Goal: Information Seeking & Learning: Learn about a topic

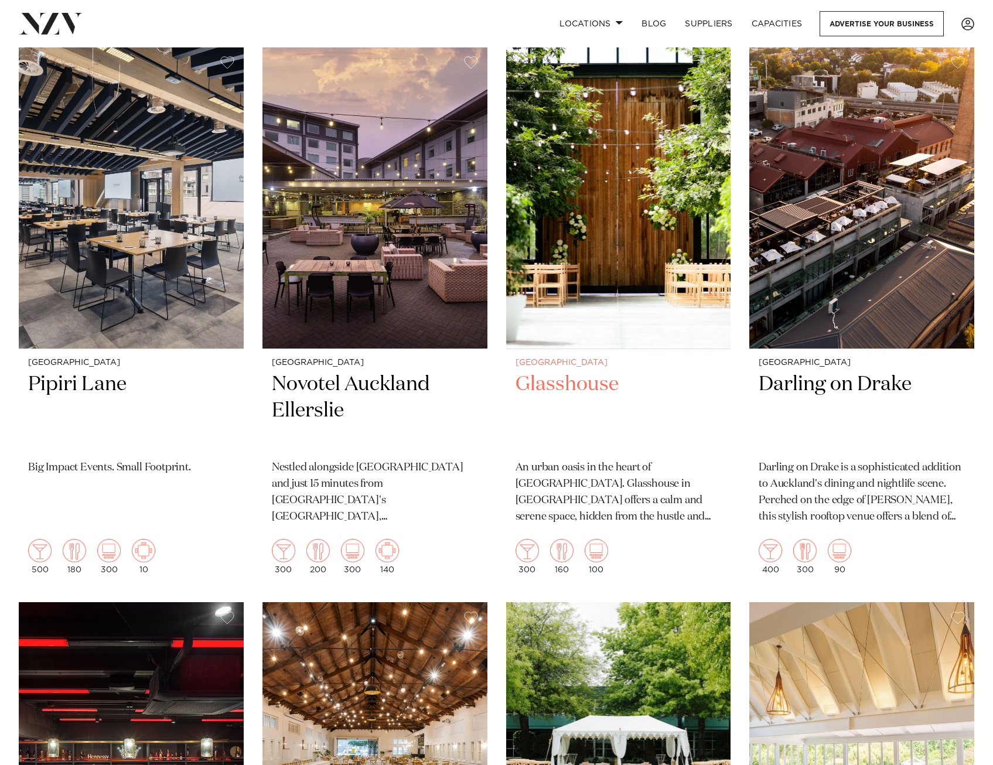
scroll to position [1875, 0]
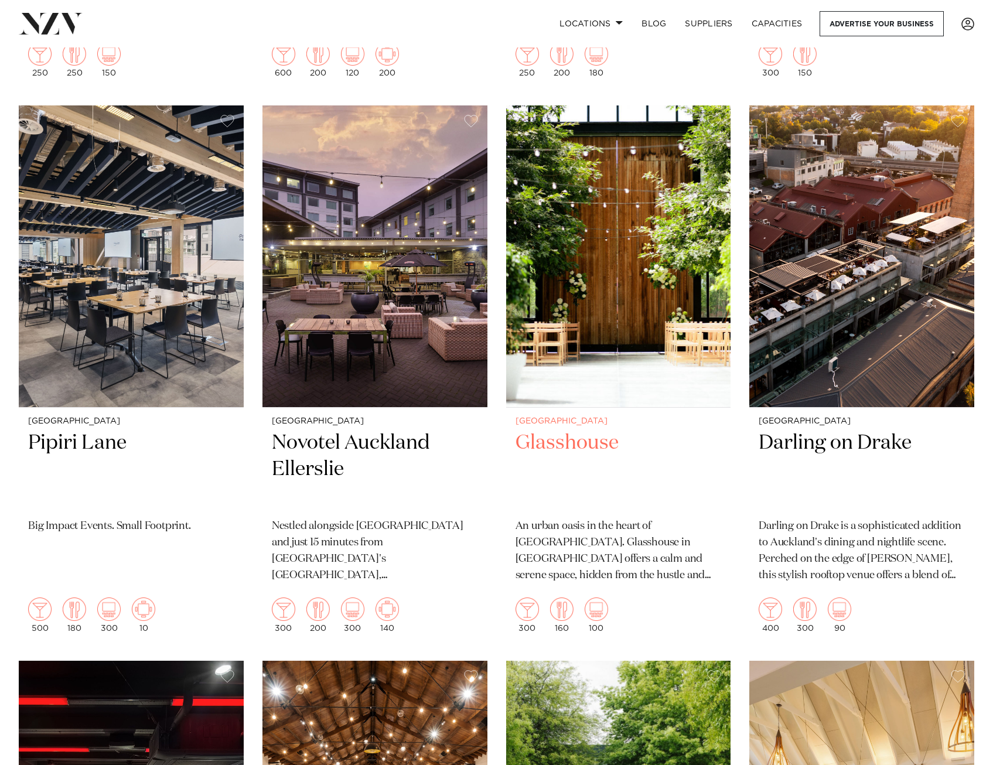
click at [569, 448] on h2 "Glasshouse" at bounding box center [619, 469] width 206 height 79
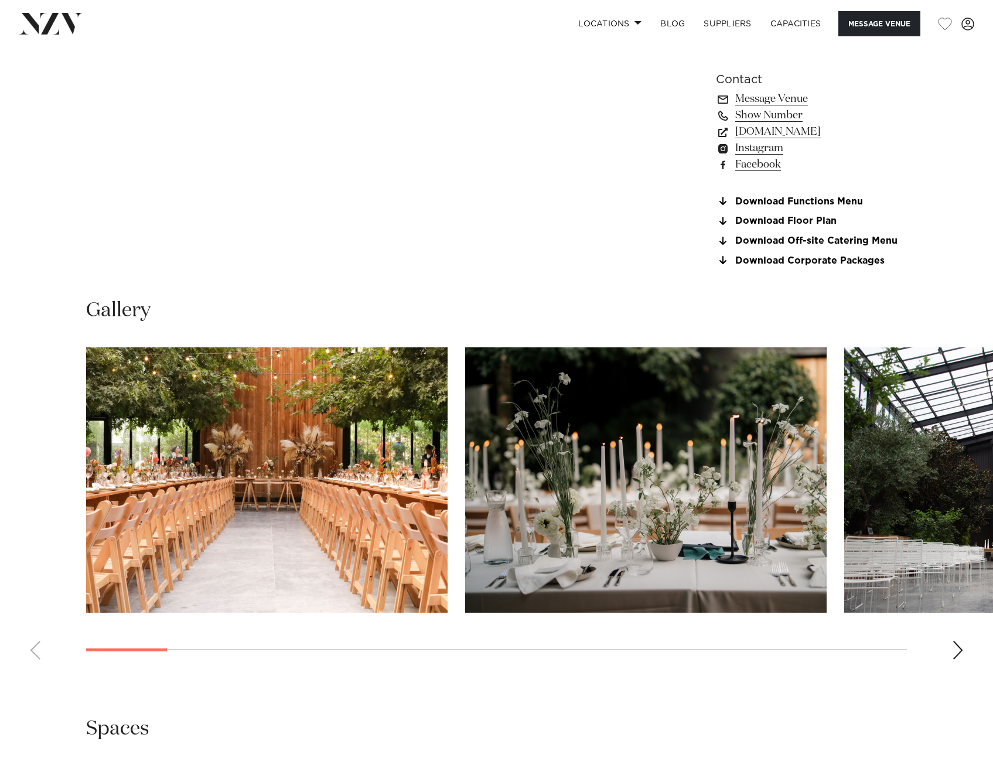
scroll to position [938, 0]
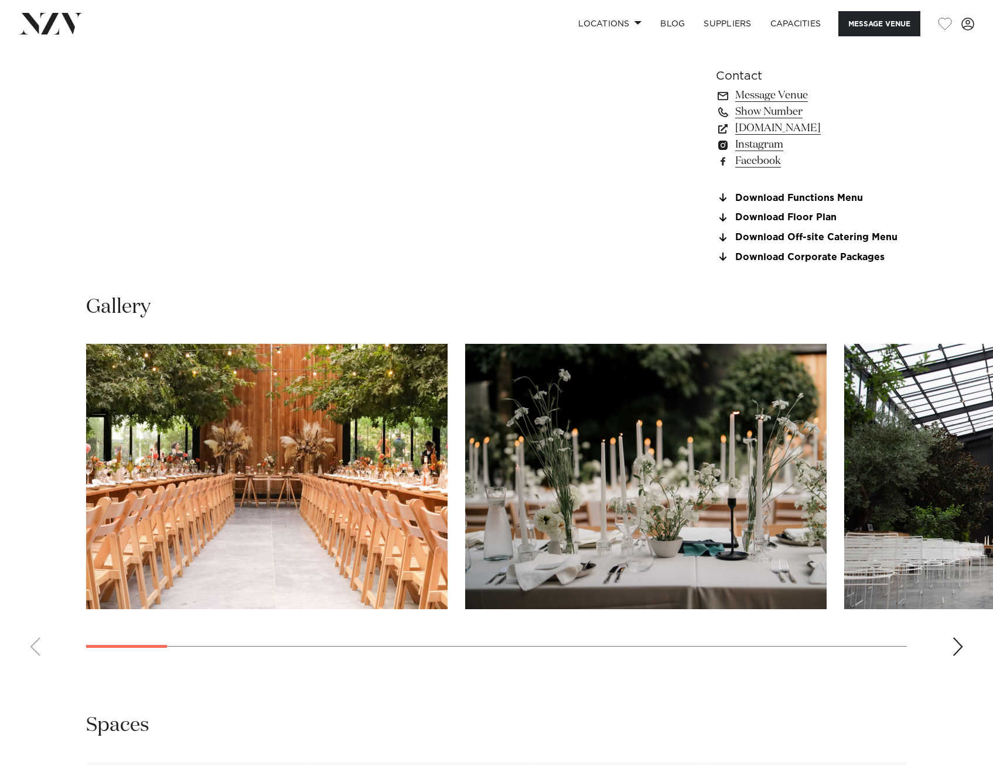
click at [958, 652] on div "Next slide" at bounding box center [958, 647] width 12 height 19
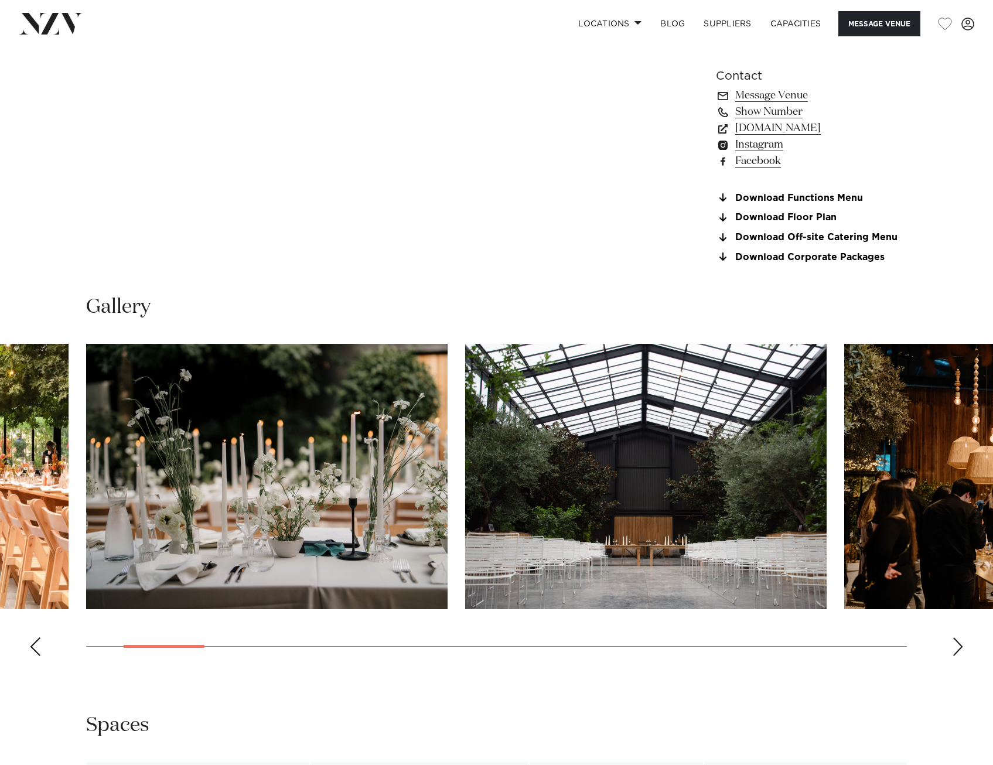
click at [950, 648] on swiper-container at bounding box center [496, 505] width 993 height 322
click at [955, 646] on div "Next slide" at bounding box center [958, 647] width 12 height 19
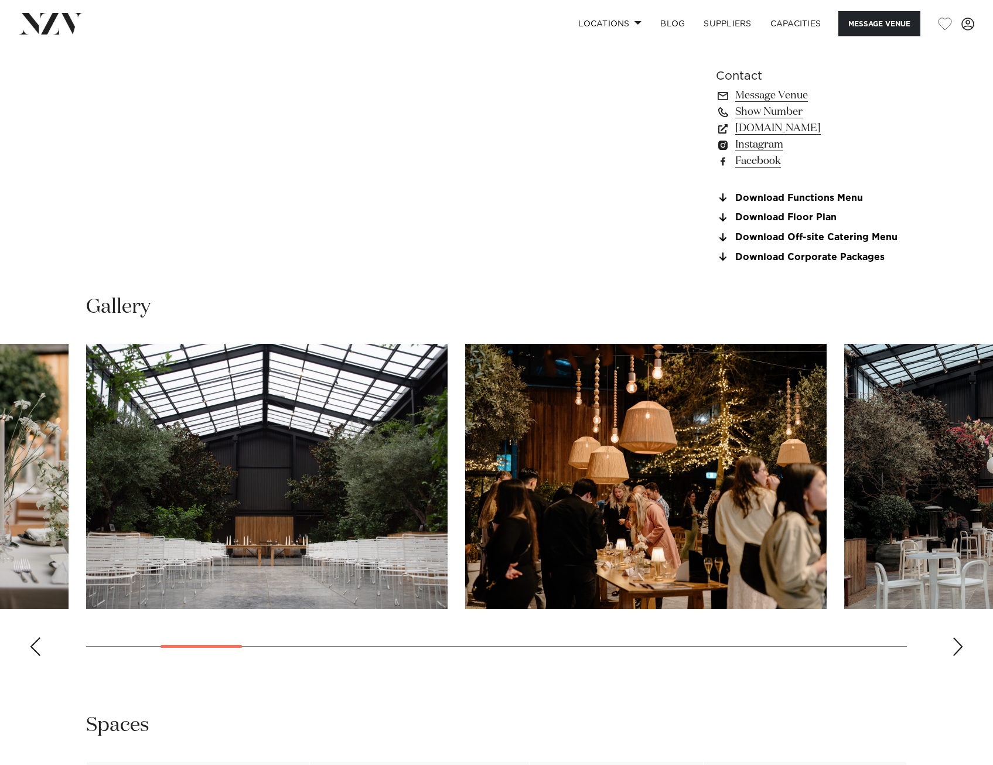
click at [955, 646] on div "Next slide" at bounding box center [958, 647] width 12 height 19
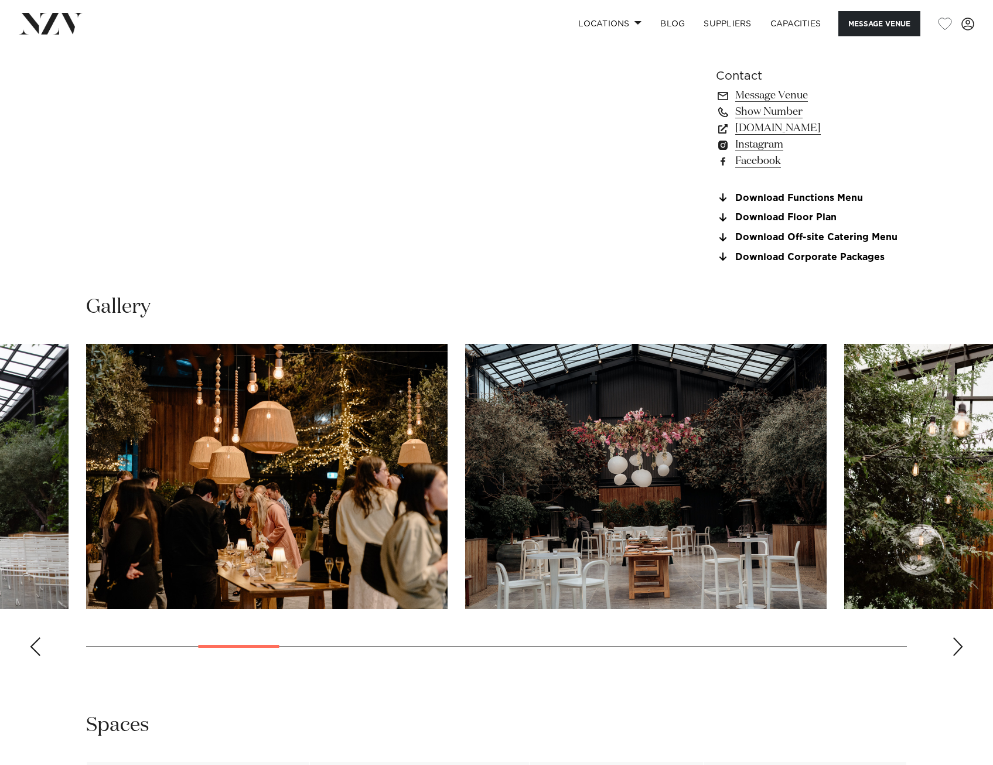
click at [955, 646] on div "Next slide" at bounding box center [958, 647] width 12 height 19
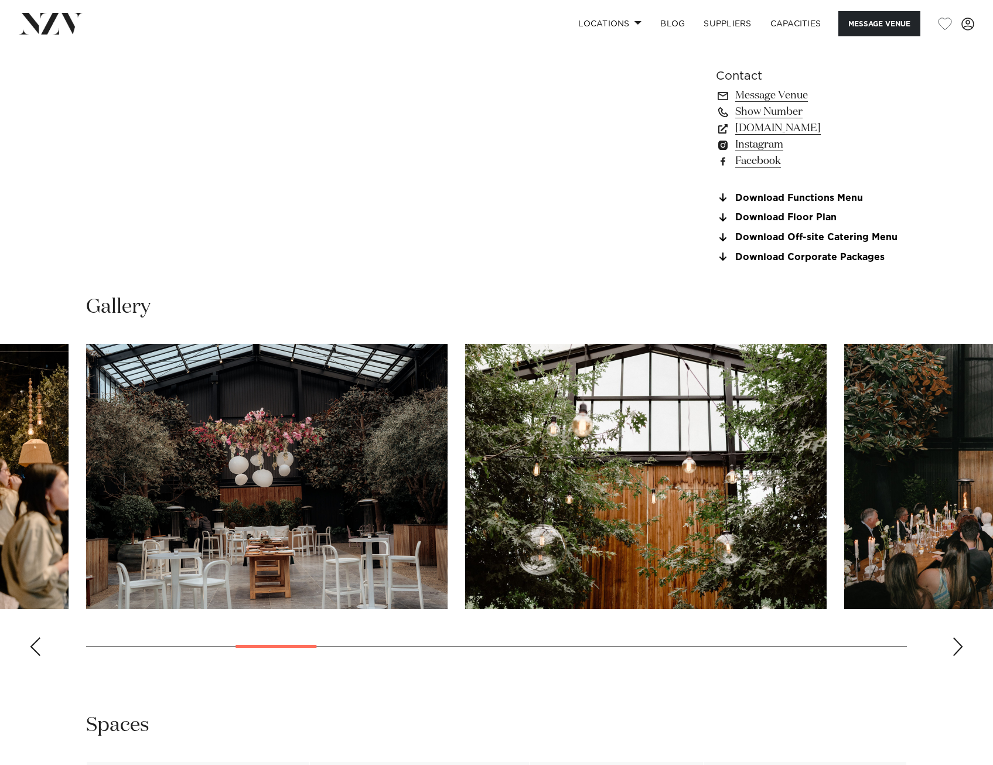
click at [955, 646] on div "Next slide" at bounding box center [958, 647] width 12 height 19
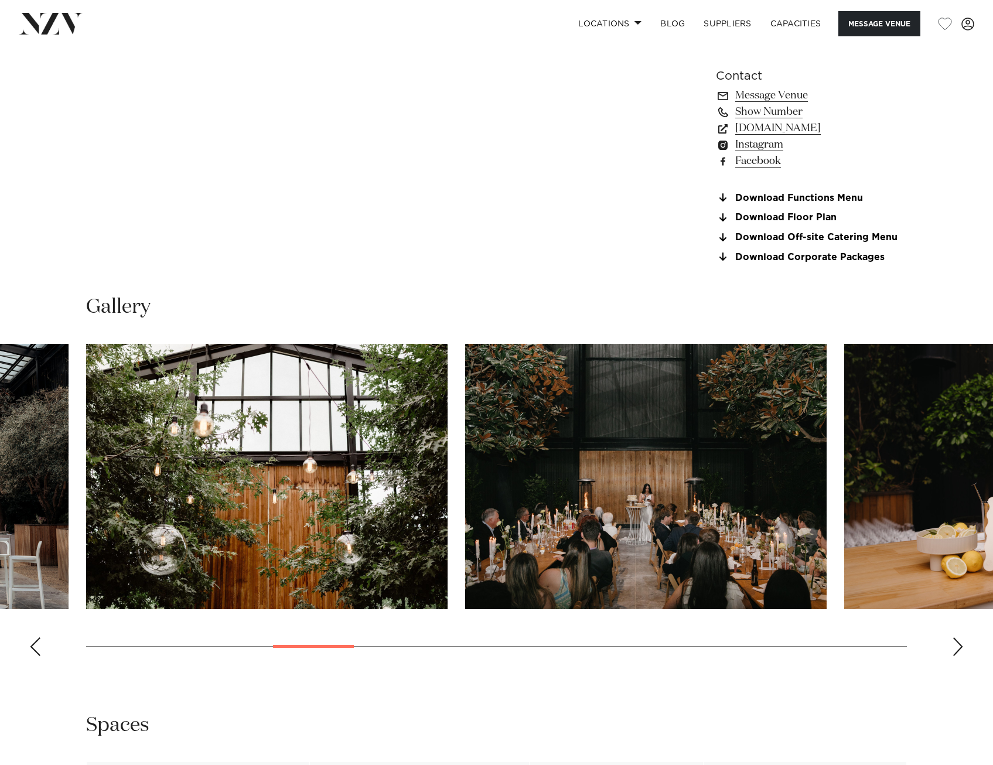
click at [955, 646] on div "Next slide" at bounding box center [958, 647] width 12 height 19
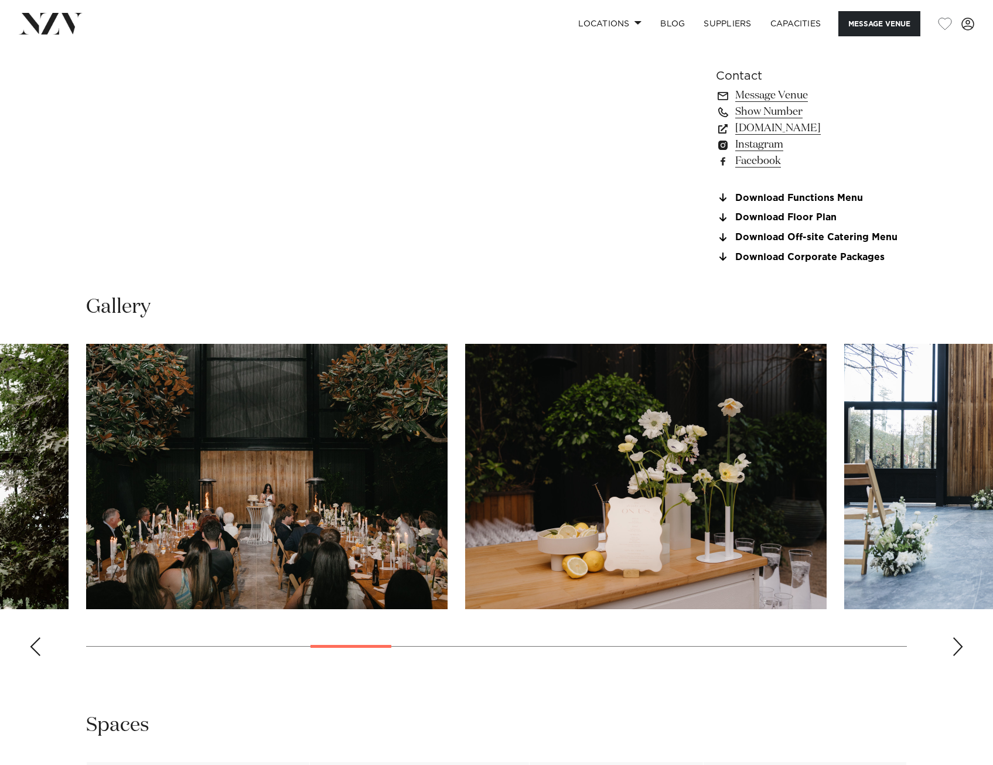
click at [955, 646] on div "Next slide" at bounding box center [958, 647] width 12 height 19
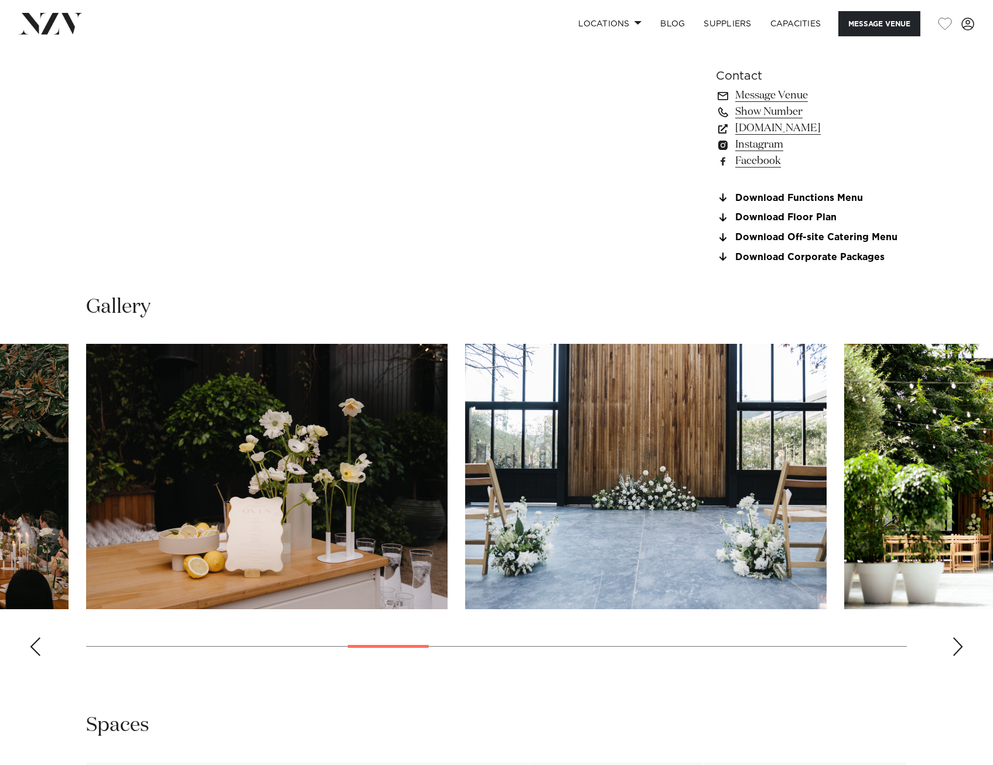
click at [938, 639] on swiper-container at bounding box center [496, 505] width 993 height 322
click at [962, 645] on div "Next slide" at bounding box center [958, 647] width 12 height 19
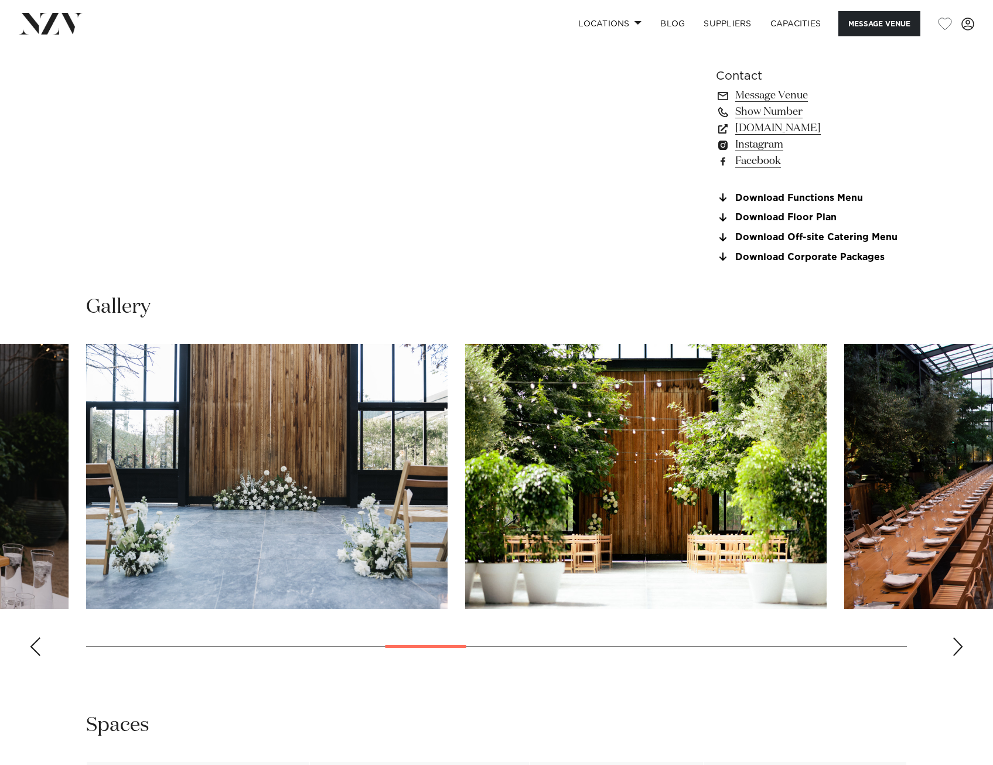
click at [962, 645] on div "Next slide" at bounding box center [958, 647] width 12 height 19
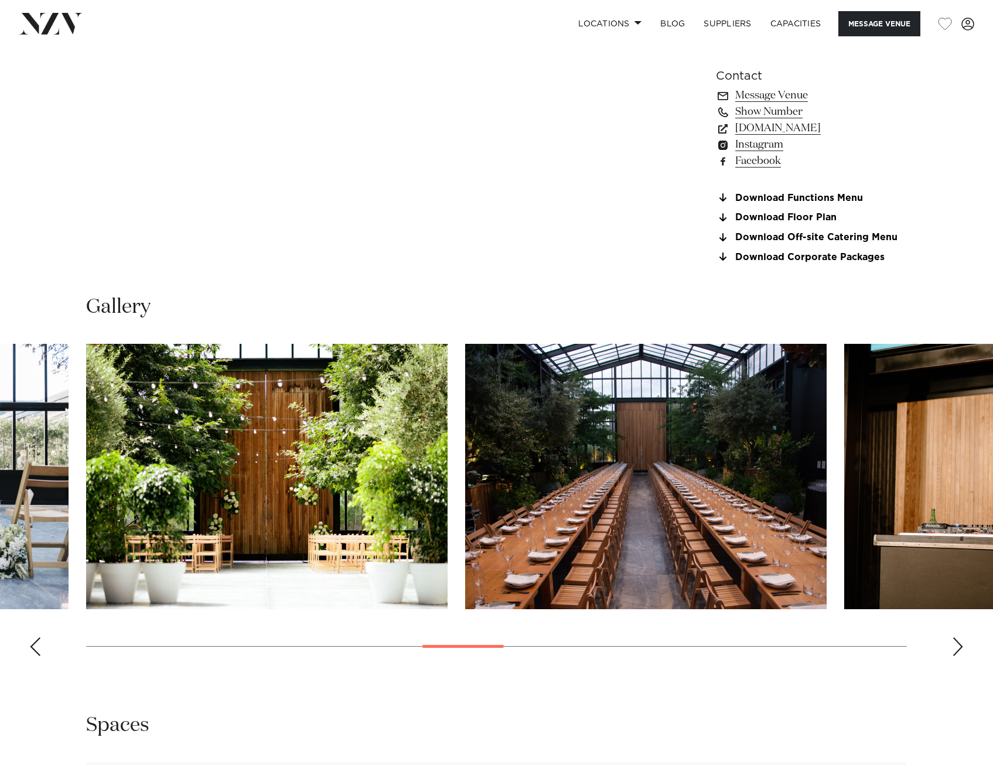
click at [962, 649] on div "Next slide" at bounding box center [958, 647] width 12 height 19
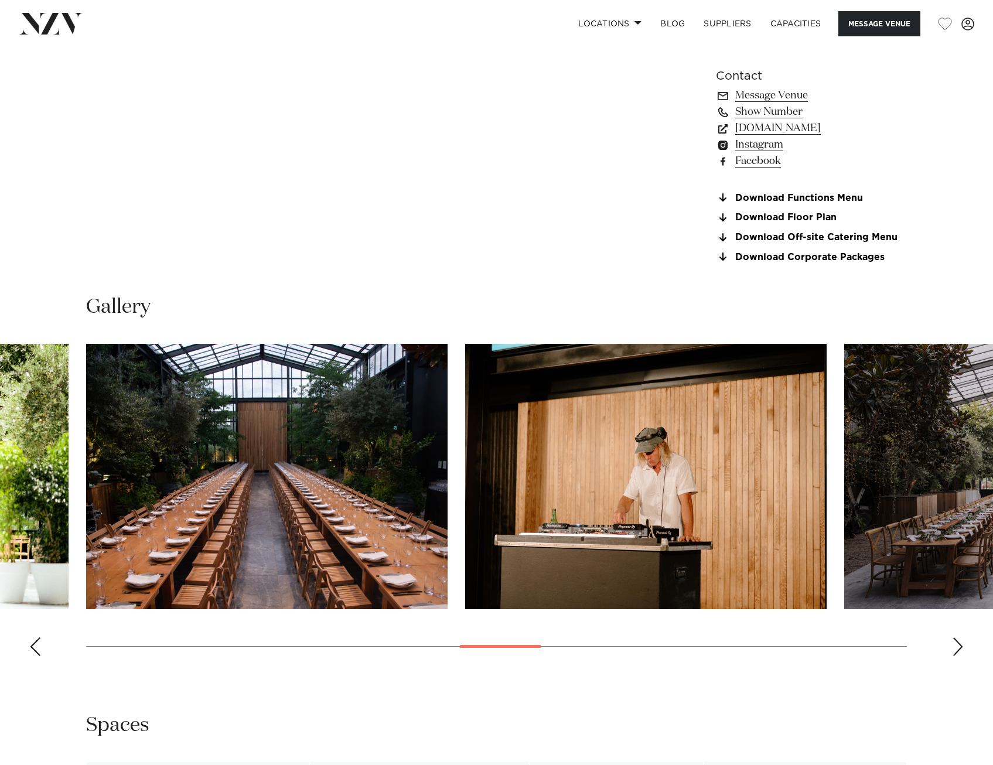
click at [962, 649] on div "Next slide" at bounding box center [958, 647] width 12 height 19
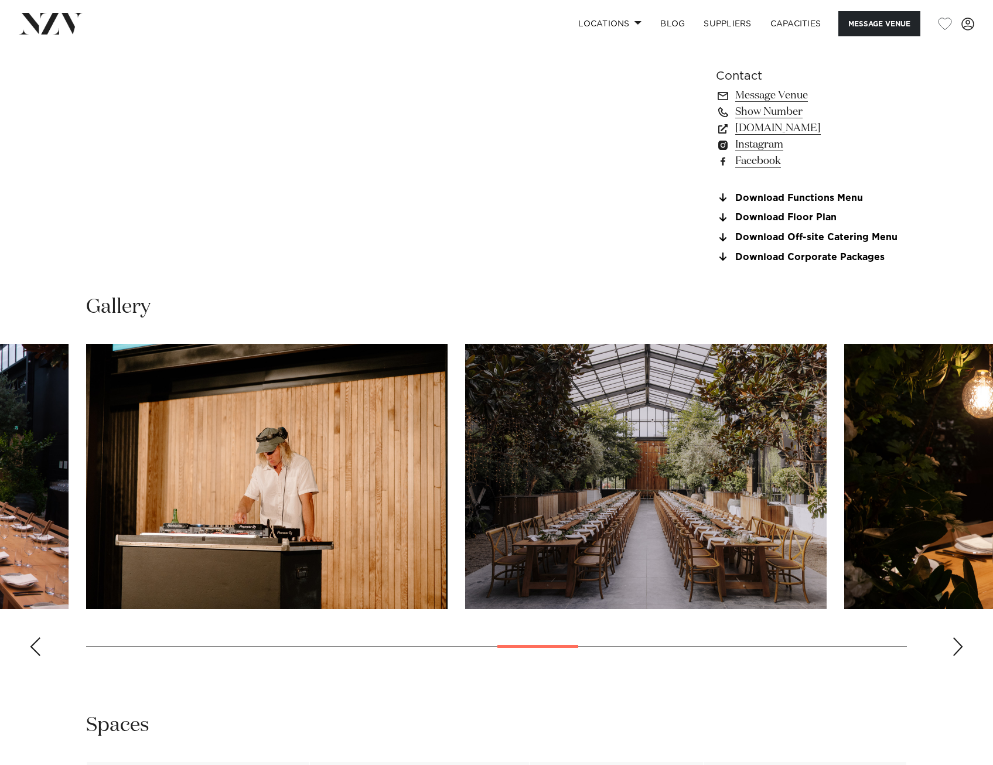
click at [955, 646] on div "Next slide" at bounding box center [958, 647] width 12 height 19
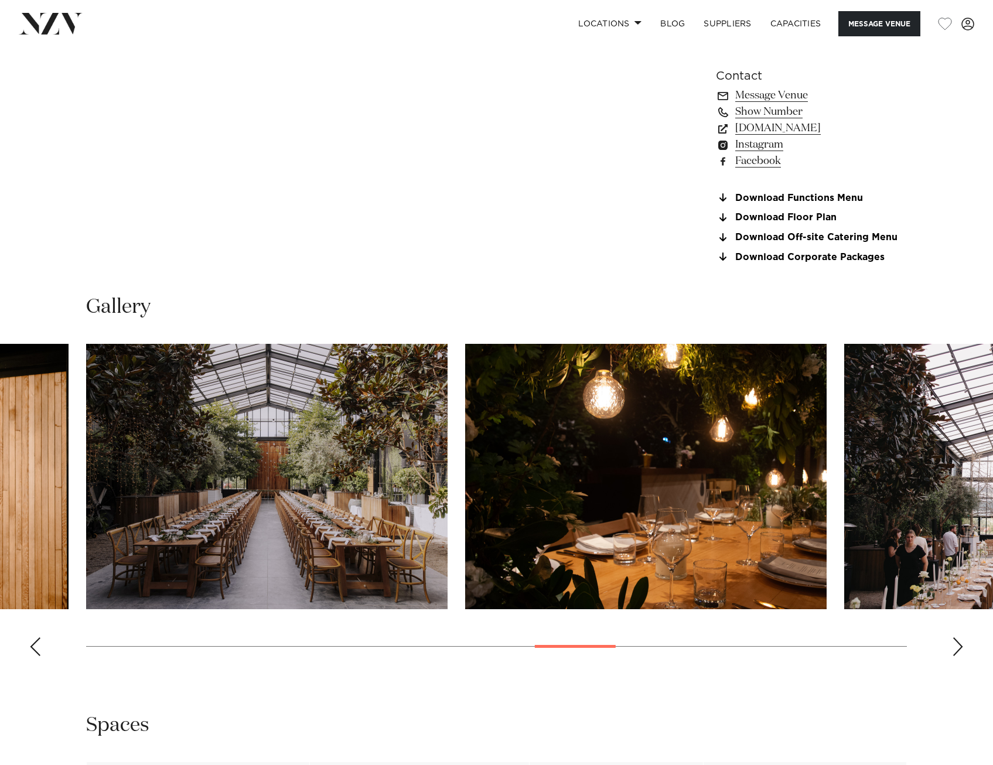
click at [955, 646] on div "Next slide" at bounding box center [958, 647] width 12 height 19
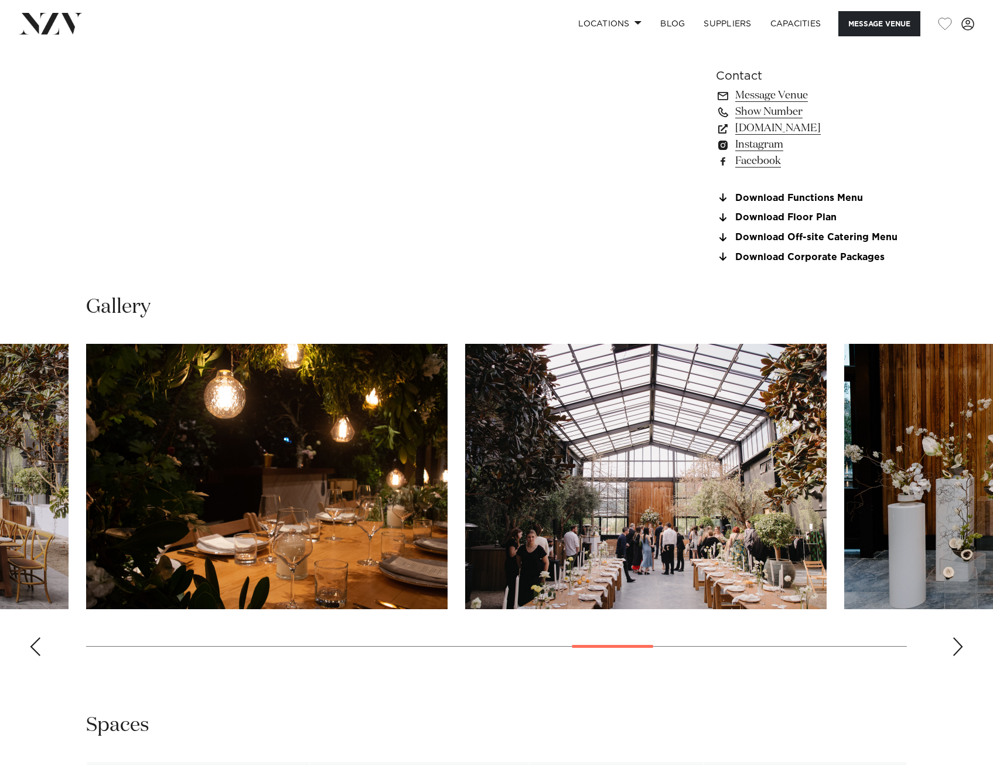
click at [955, 646] on div "Next slide" at bounding box center [958, 647] width 12 height 19
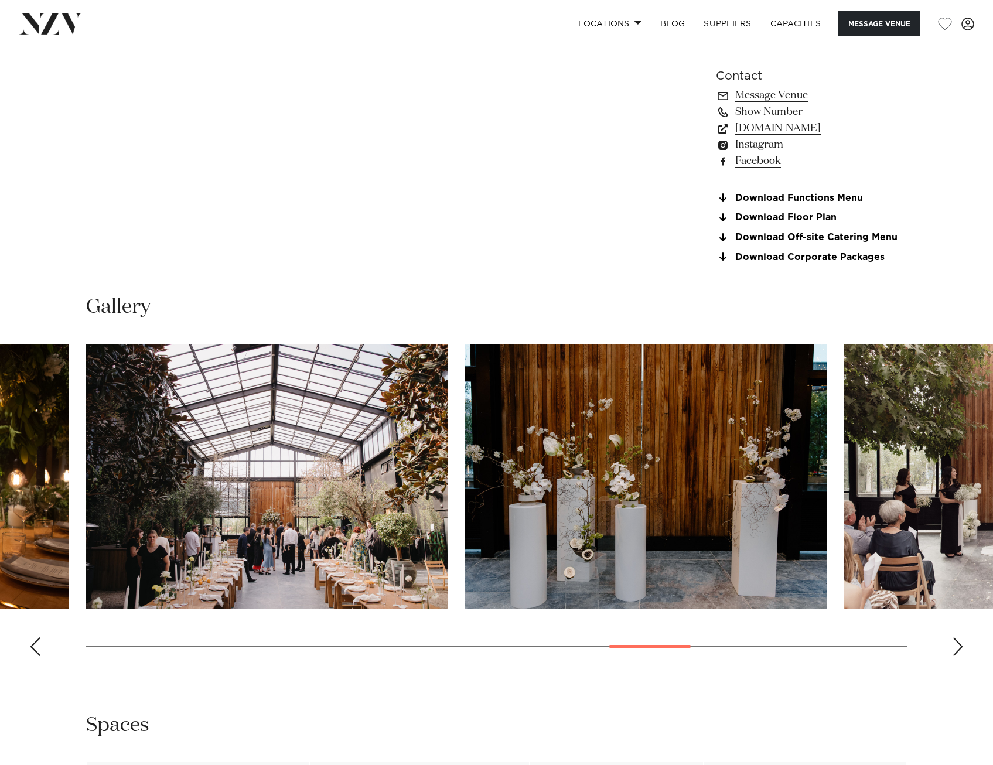
click at [955, 646] on div "Next slide" at bounding box center [958, 647] width 12 height 19
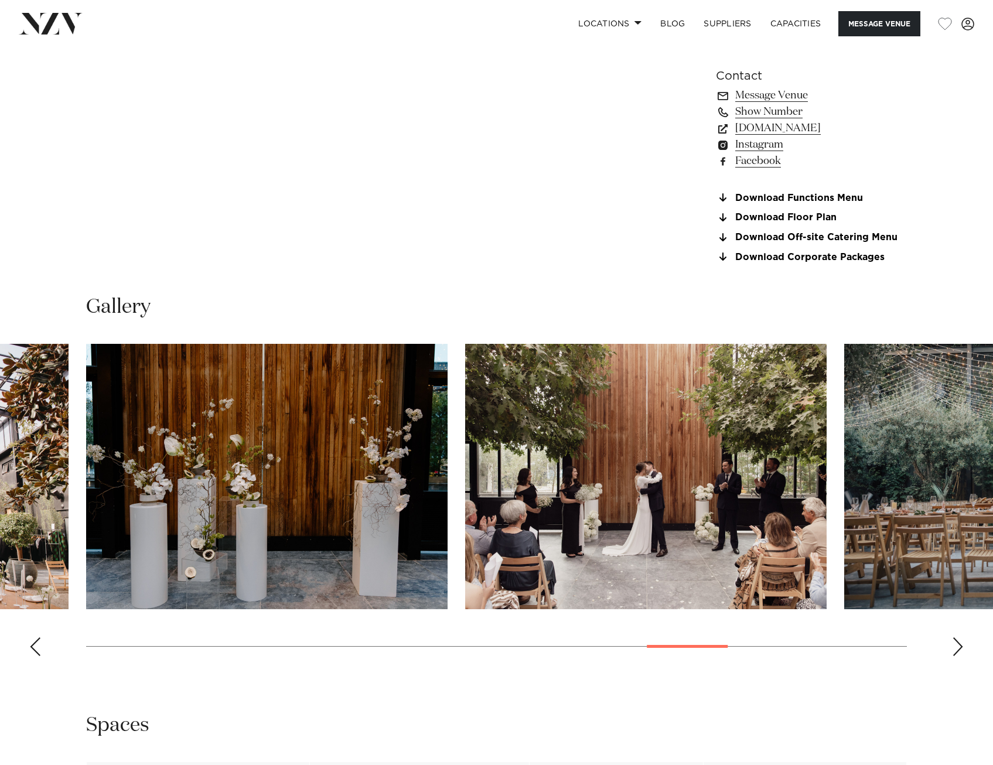
click at [955, 646] on div "Next slide" at bounding box center [958, 647] width 12 height 19
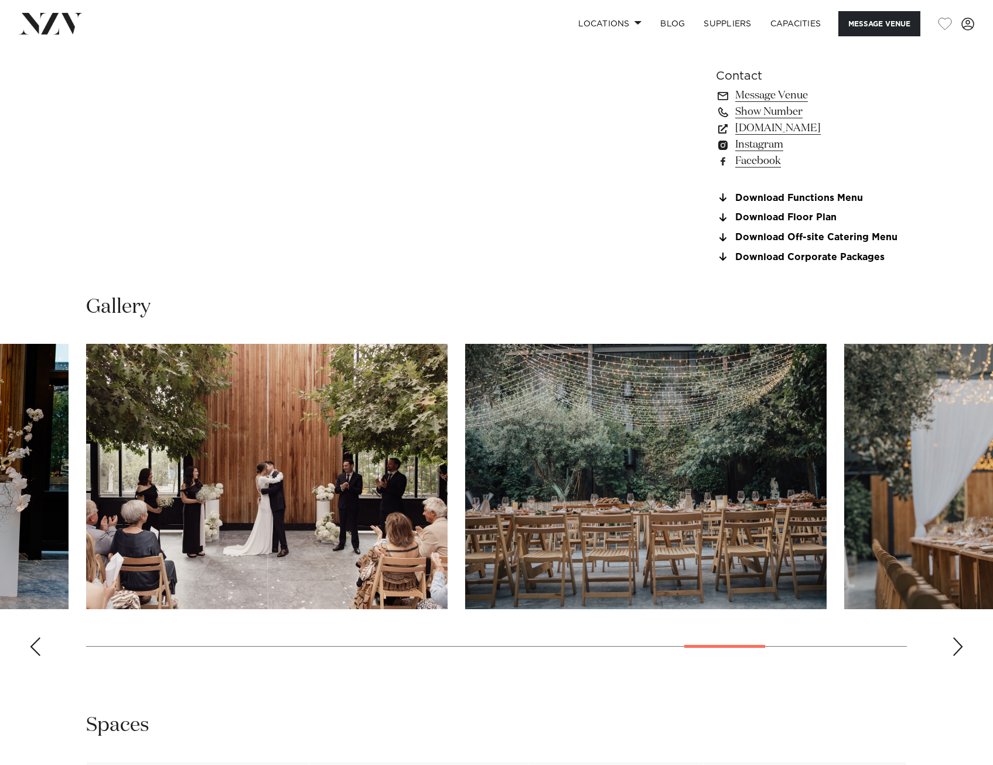
click at [955, 646] on div "Next slide" at bounding box center [958, 647] width 12 height 19
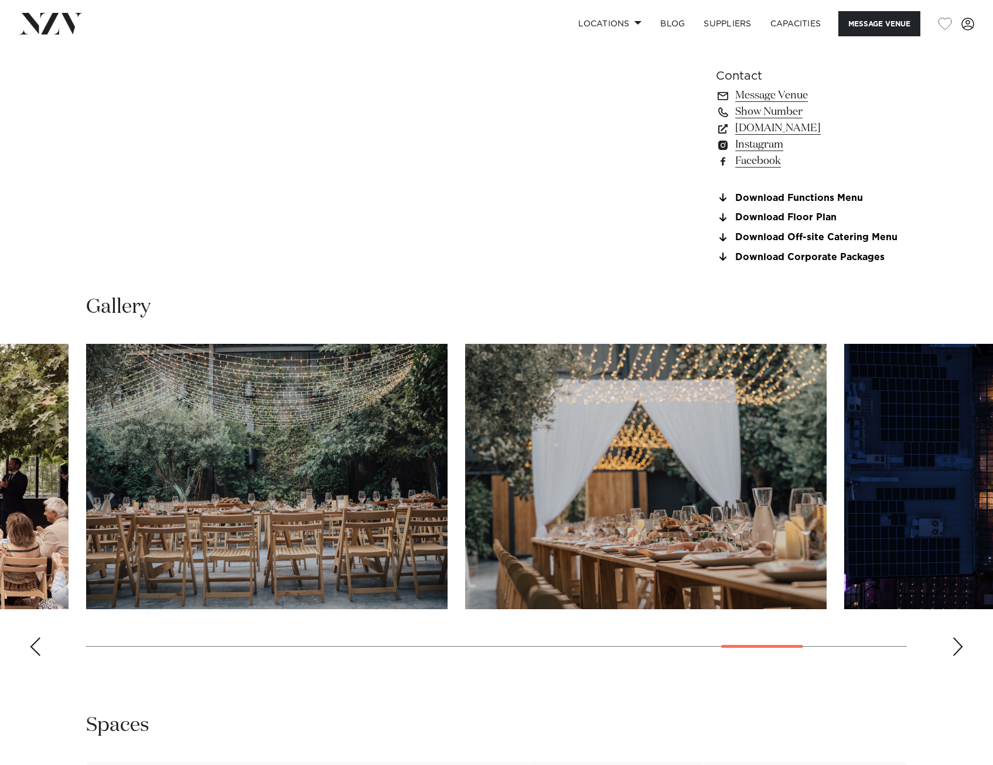
click at [955, 646] on div "Next slide" at bounding box center [958, 647] width 12 height 19
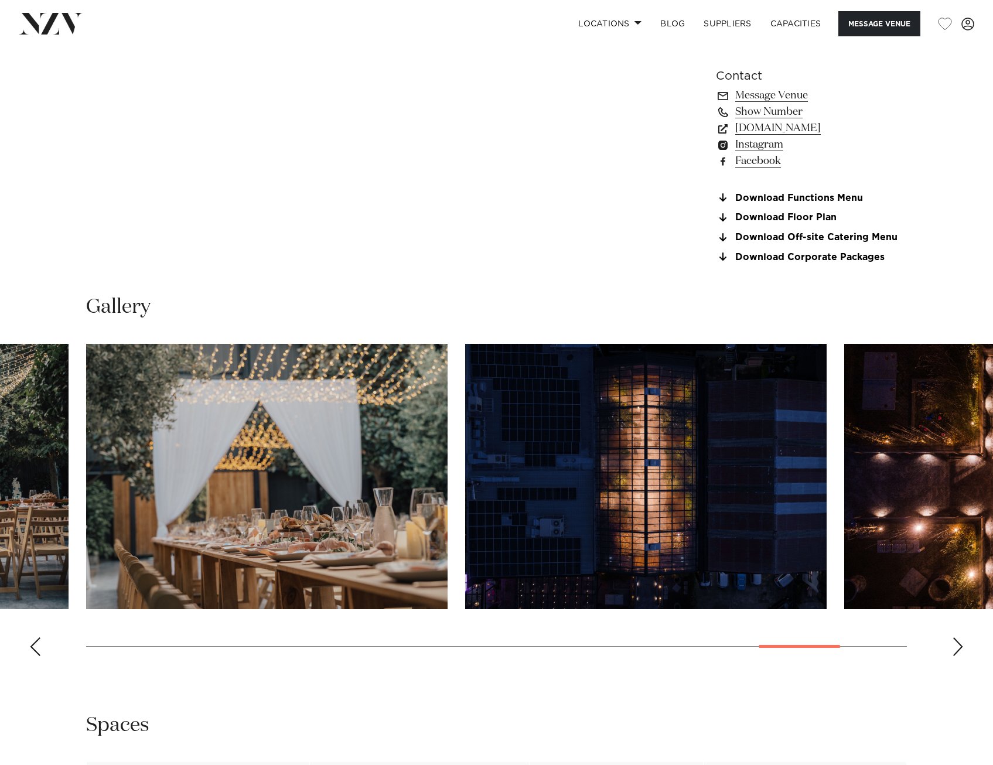
click at [955, 646] on div "Next slide" at bounding box center [958, 647] width 12 height 19
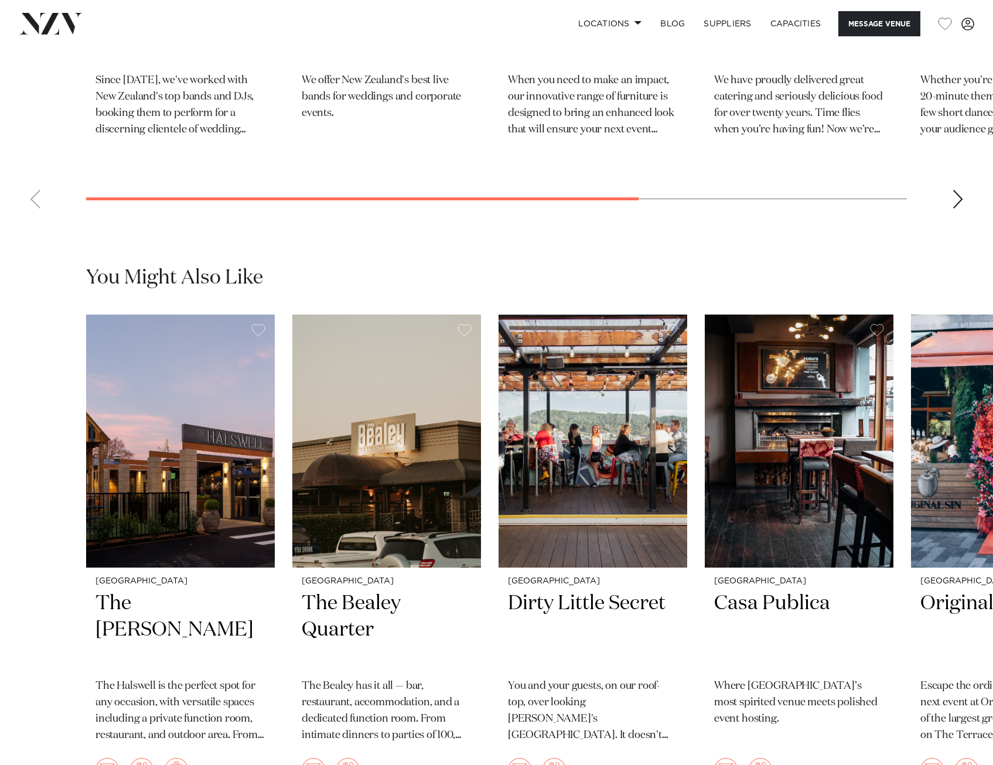
scroll to position [2285, 0]
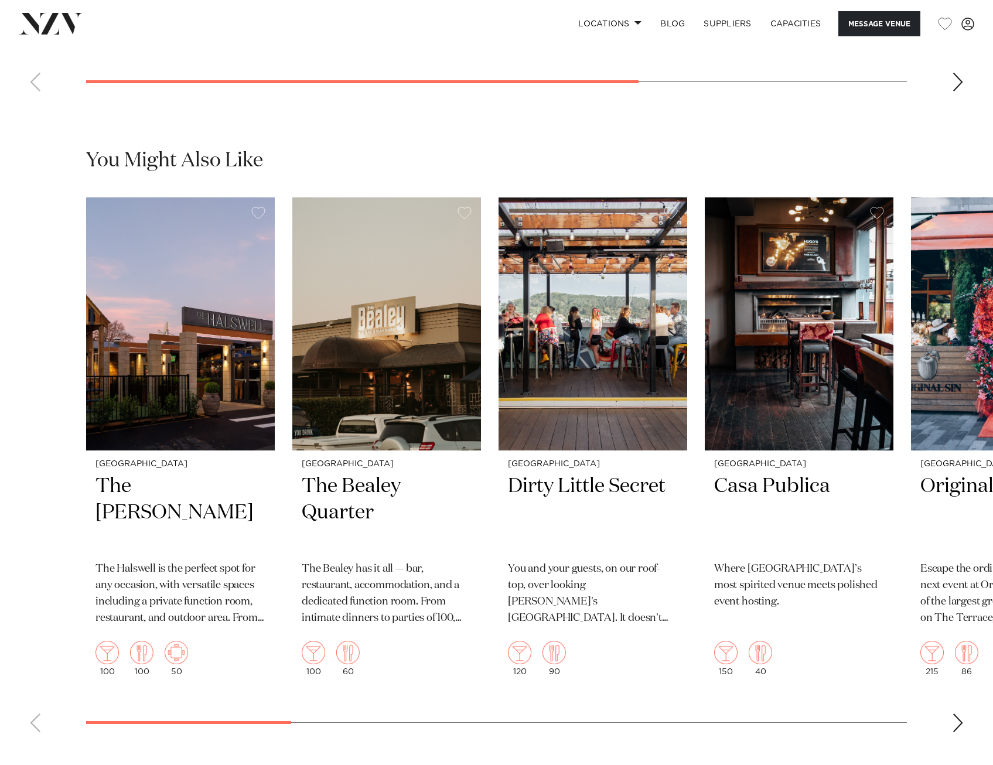
click at [956, 718] on div "Next slide" at bounding box center [958, 723] width 12 height 19
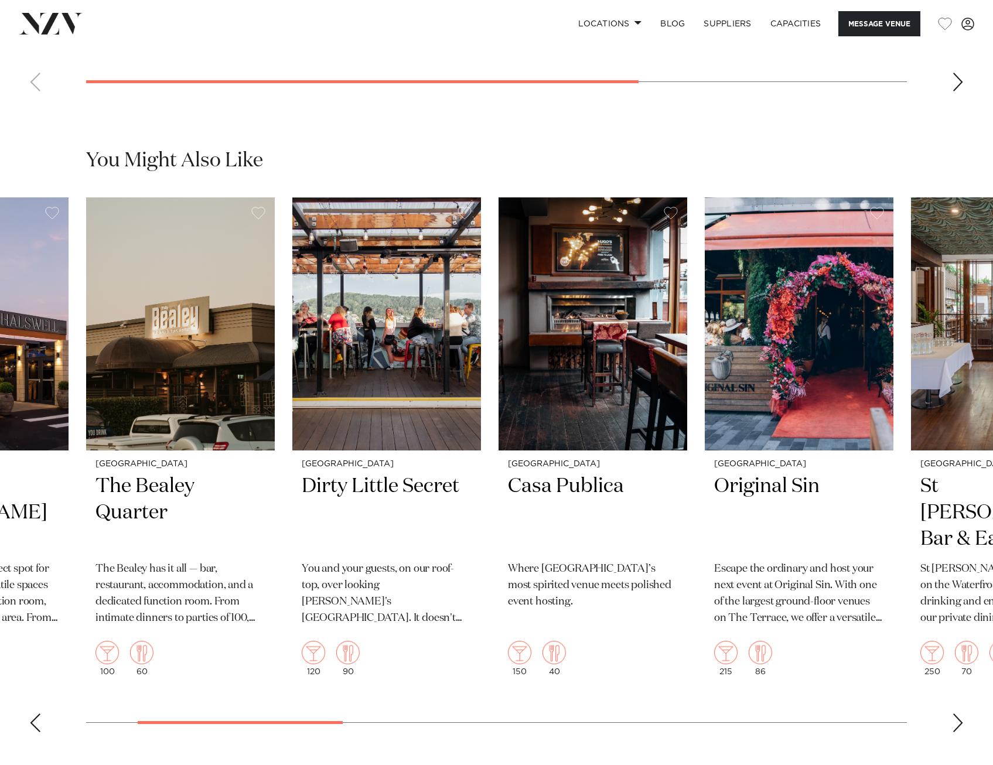
click at [956, 718] on div "Next slide" at bounding box center [958, 723] width 12 height 19
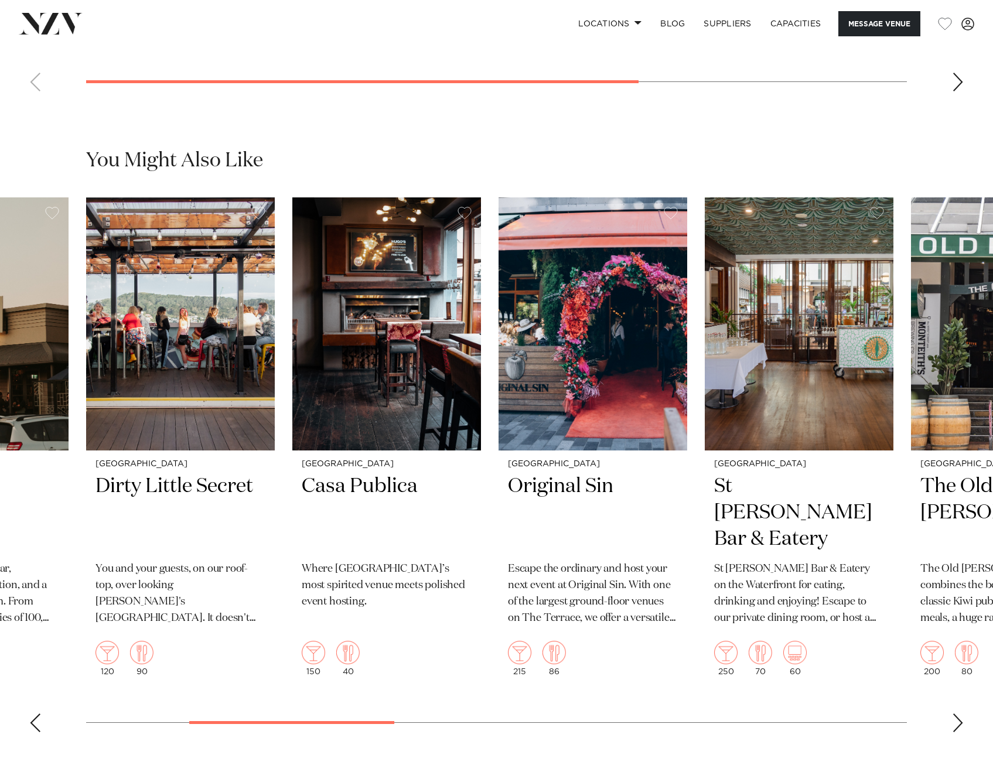
click at [956, 718] on div "Next slide" at bounding box center [958, 723] width 12 height 19
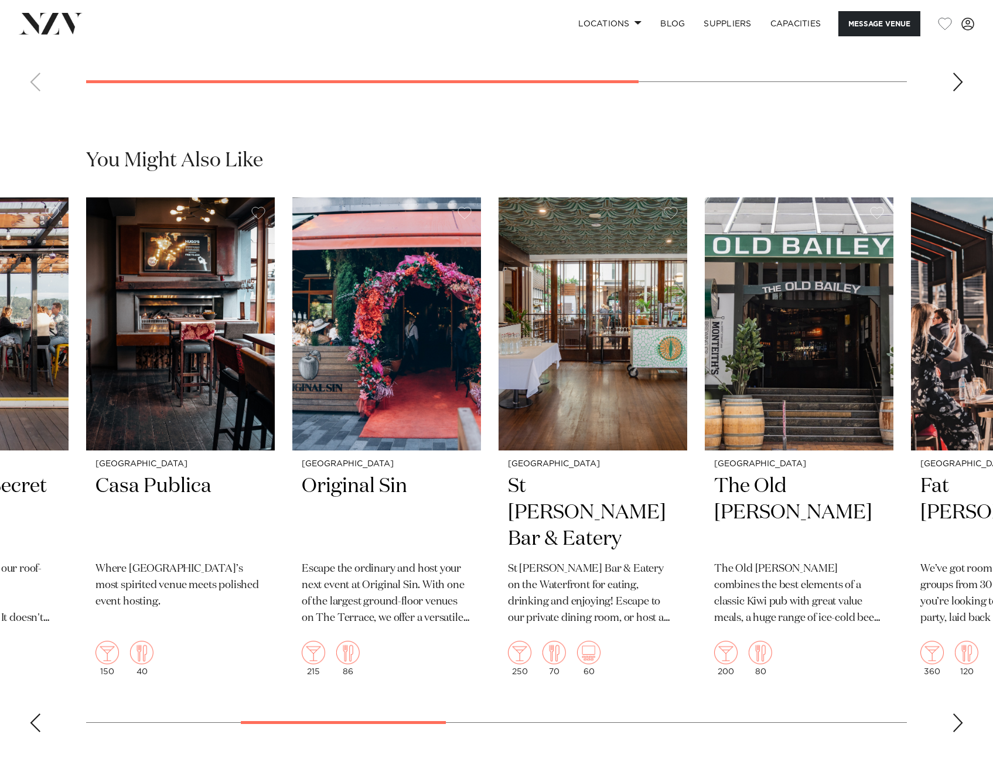
click at [956, 718] on div "Next slide" at bounding box center [958, 723] width 12 height 19
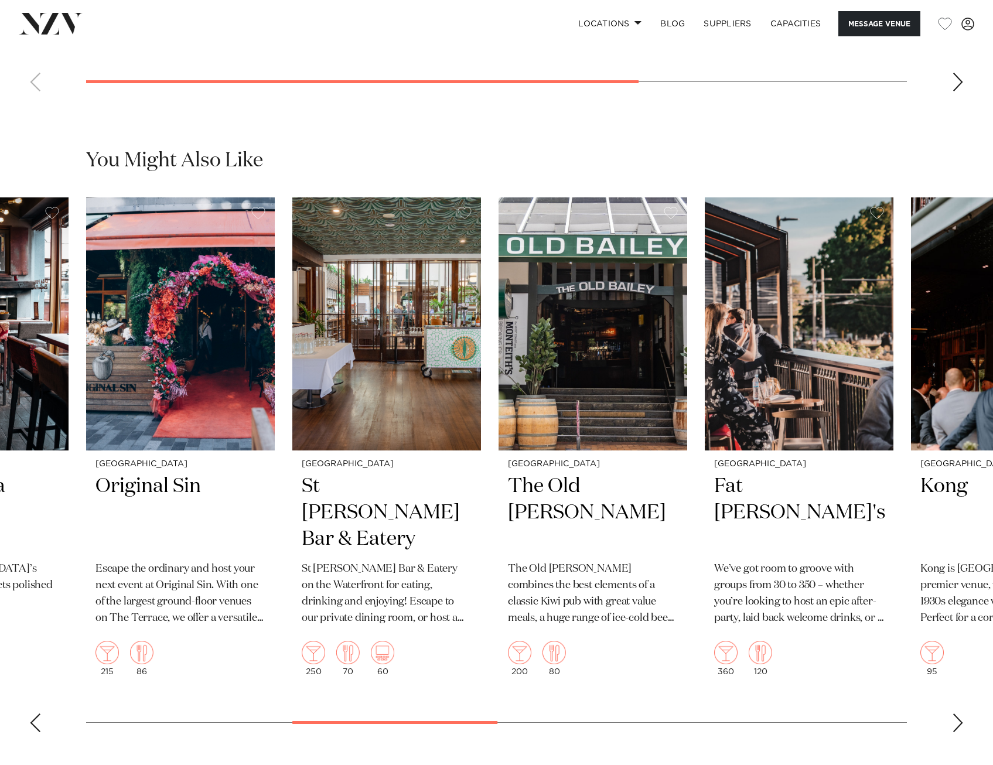
click at [956, 718] on div "Next slide" at bounding box center [958, 723] width 12 height 19
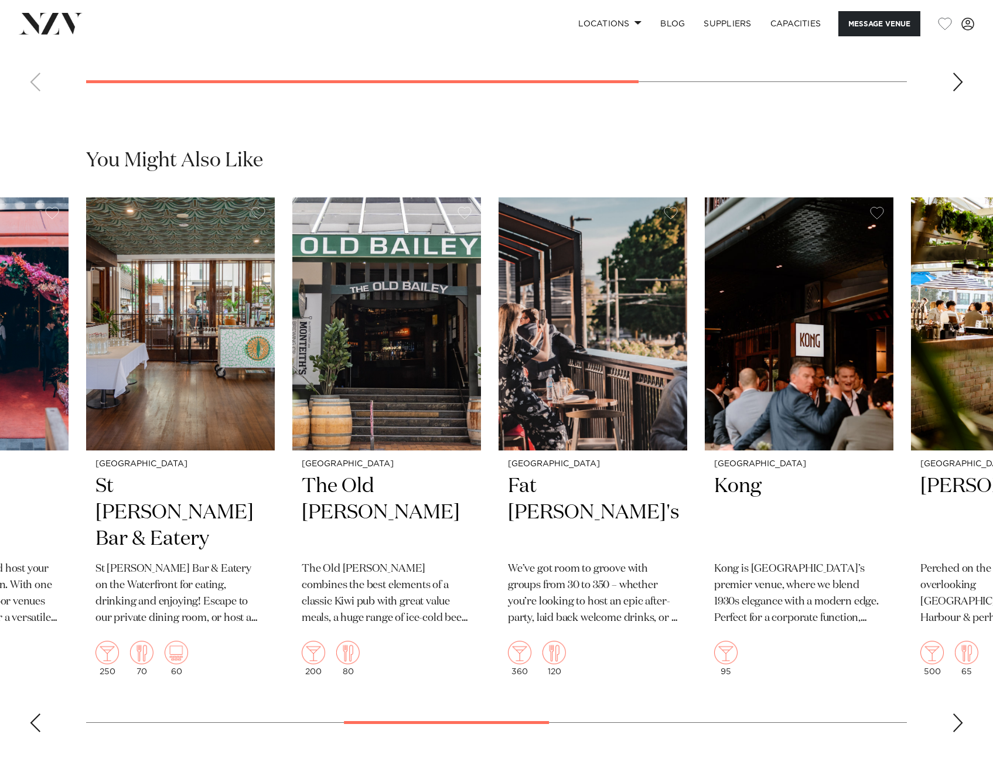
click at [956, 718] on div "Next slide" at bounding box center [958, 723] width 12 height 19
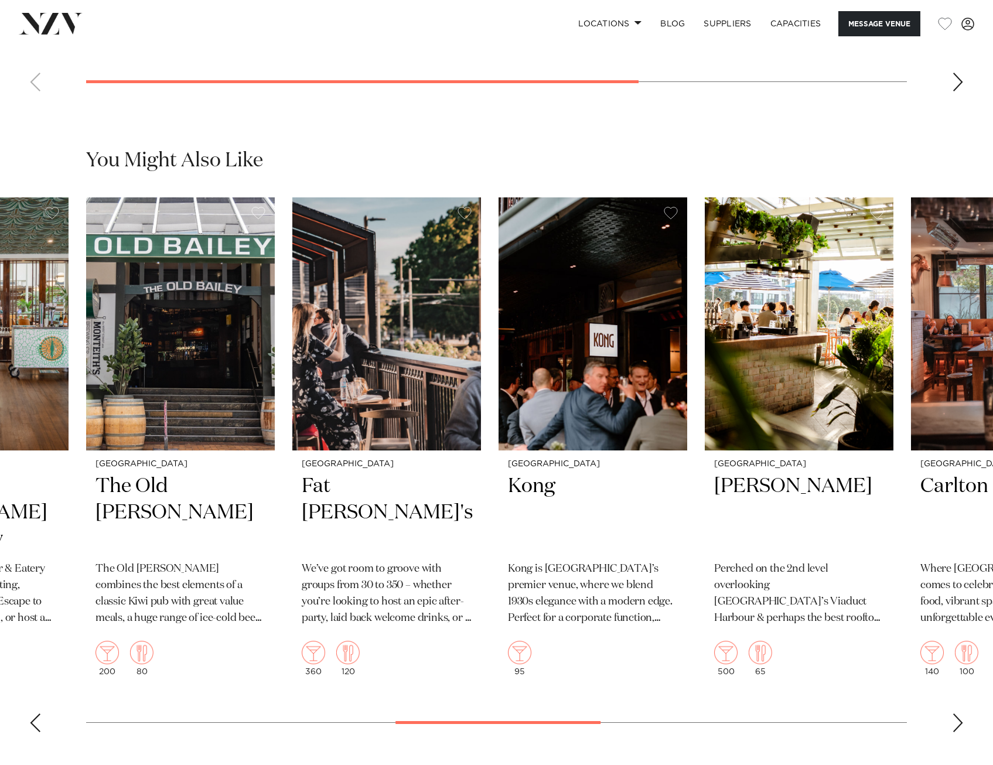
click at [956, 718] on div "Next slide" at bounding box center [958, 723] width 12 height 19
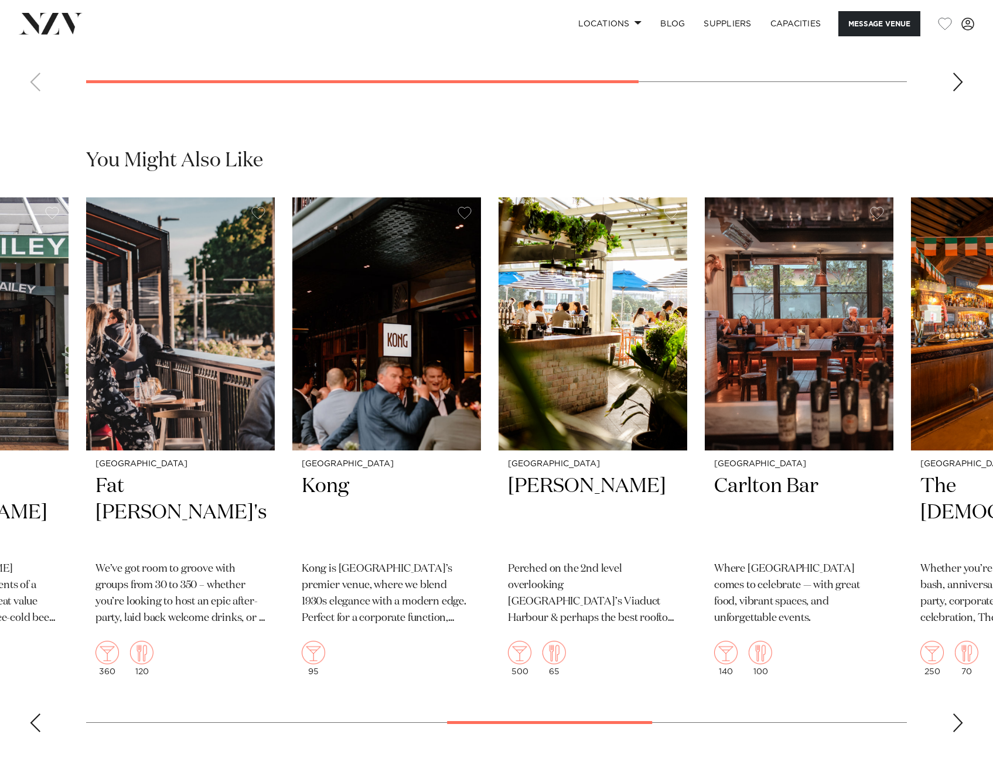
click at [956, 718] on div "Next slide" at bounding box center [958, 723] width 12 height 19
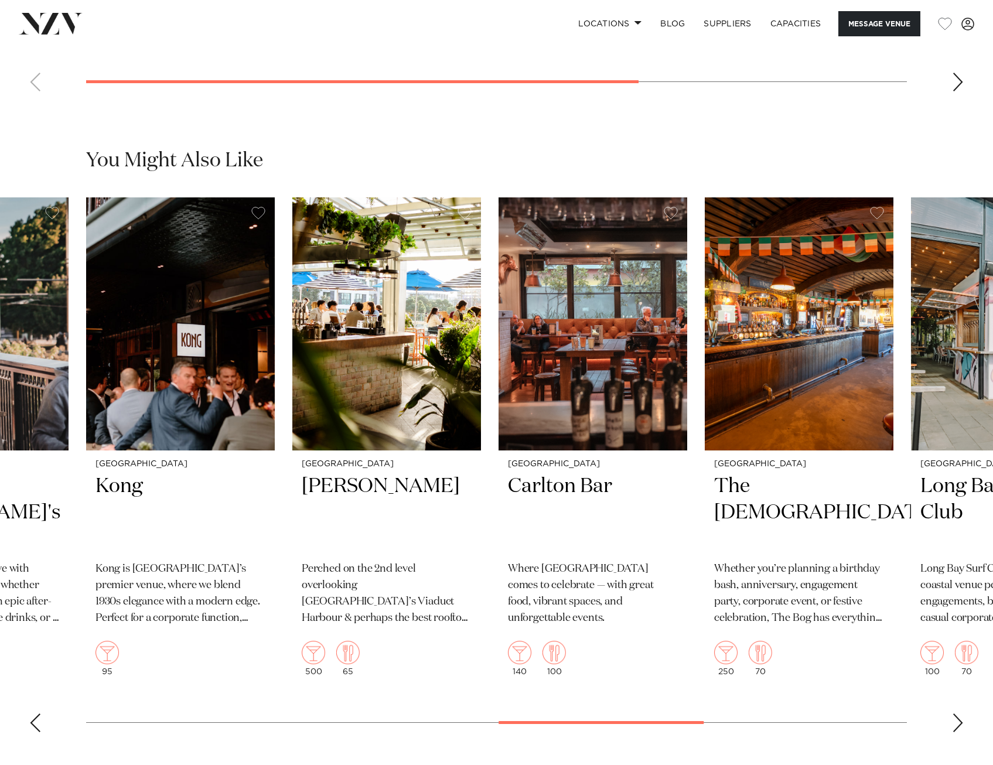
click at [956, 718] on div "Next slide" at bounding box center [958, 723] width 12 height 19
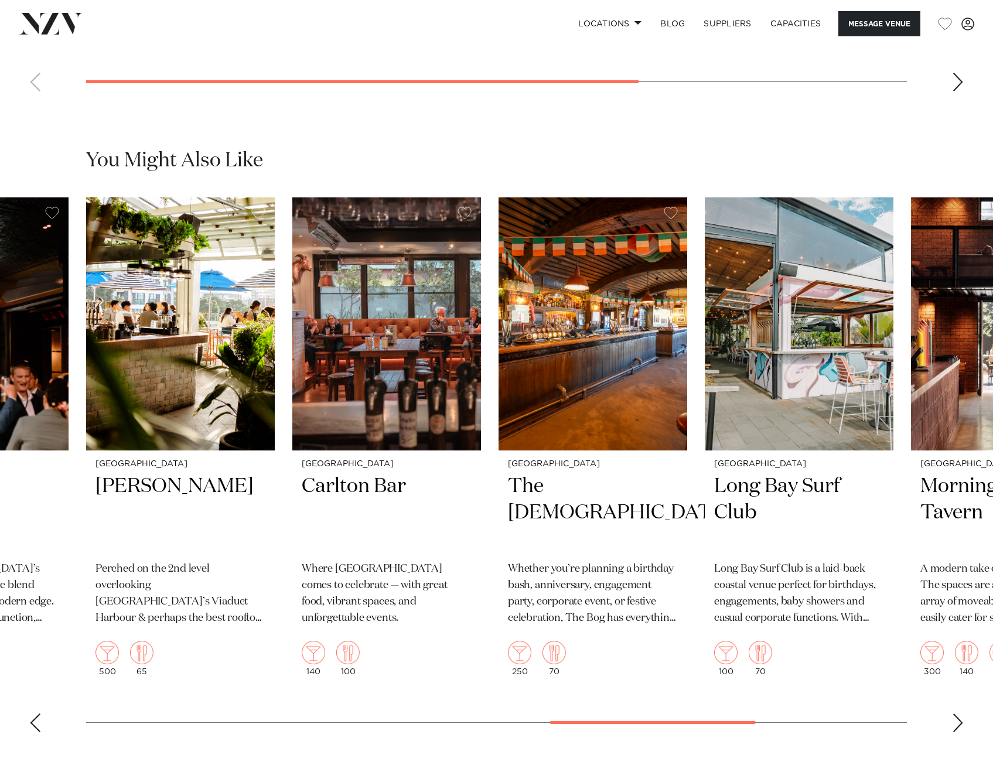
click at [956, 718] on div "Next slide" at bounding box center [958, 723] width 12 height 19
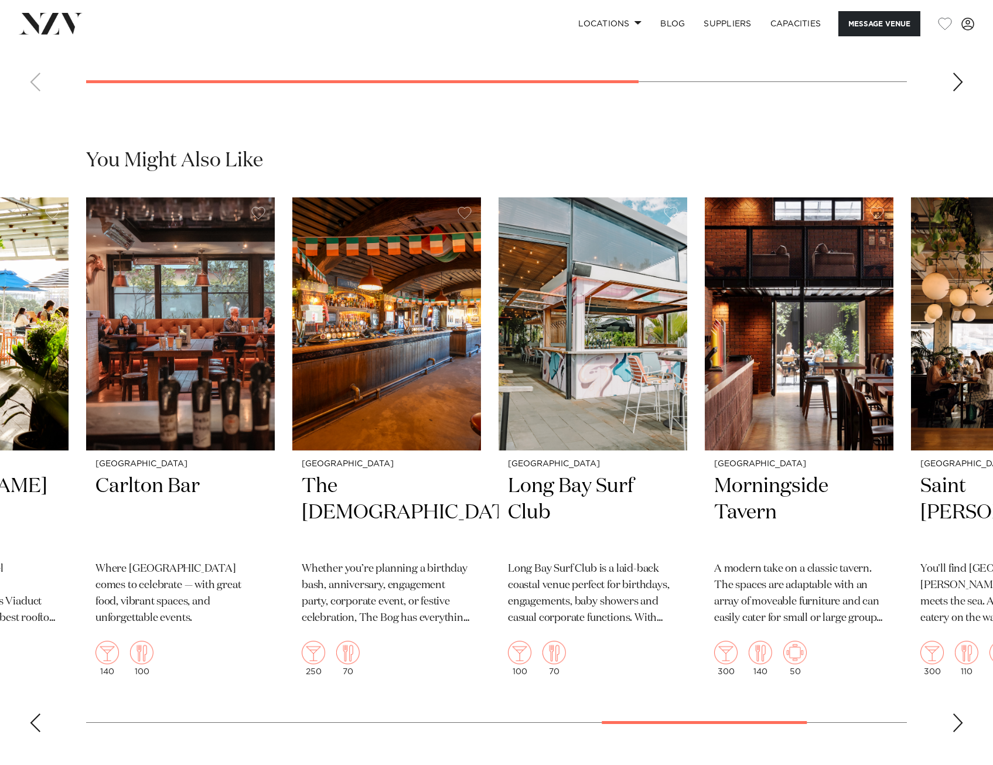
click at [956, 718] on div "Next slide" at bounding box center [958, 723] width 12 height 19
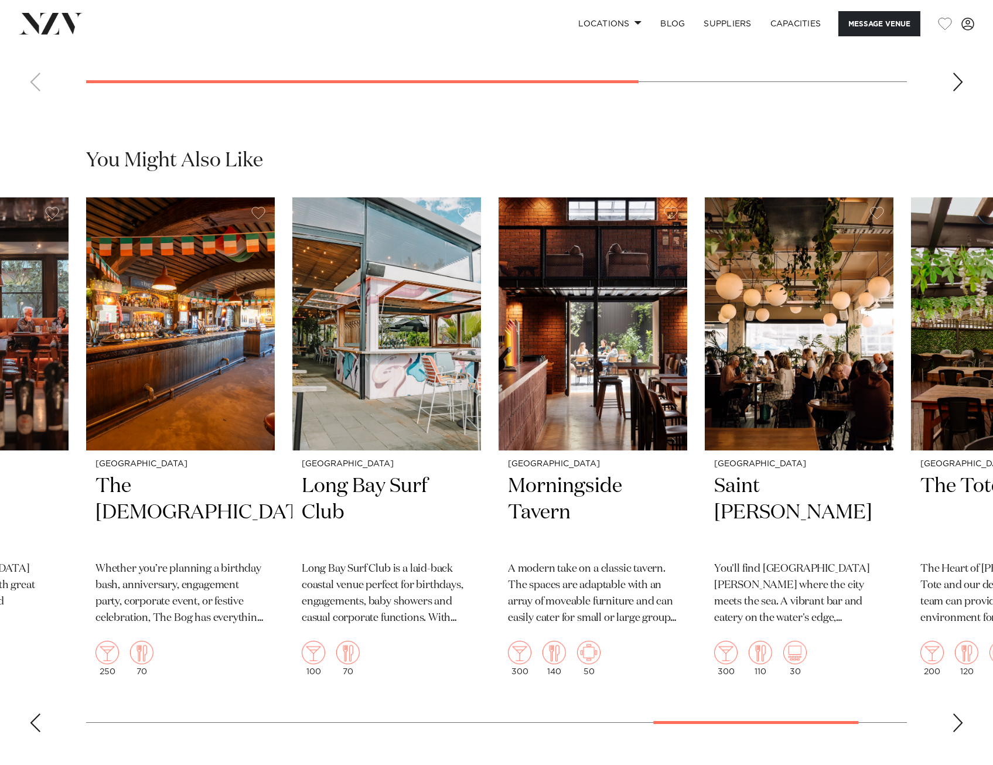
click at [956, 718] on div "Next slide" at bounding box center [958, 723] width 12 height 19
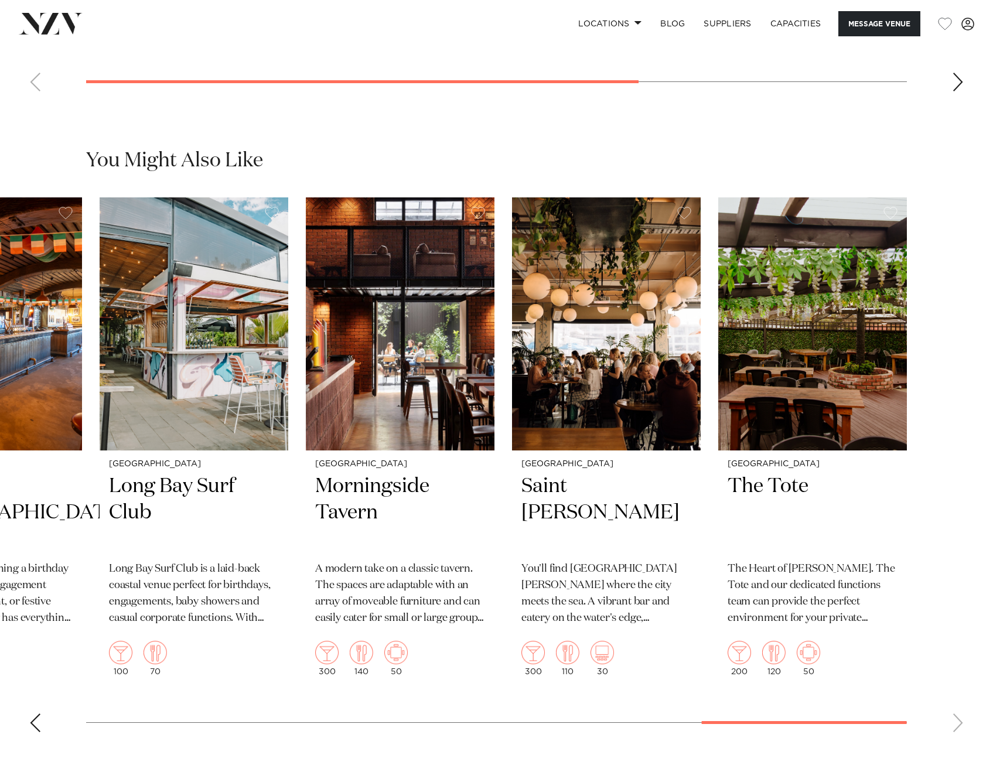
click at [956, 718] on swiper-container "Christchurch The Haswell The Halswell is the perfect spot for any occasion, wit…" at bounding box center [496, 469] width 993 height 544
click at [555, 489] on h2 "Saint [PERSON_NAME]" at bounding box center [606, 512] width 170 height 79
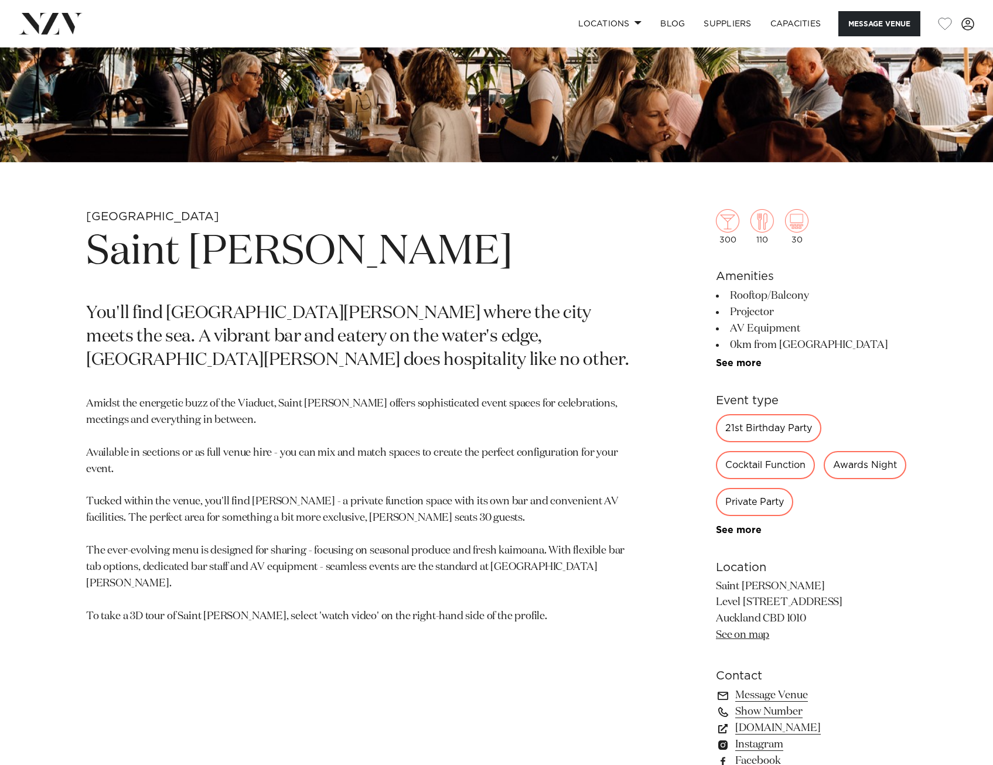
scroll to position [352, 0]
click at [758, 219] on img at bounding box center [762, 220] width 23 height 23
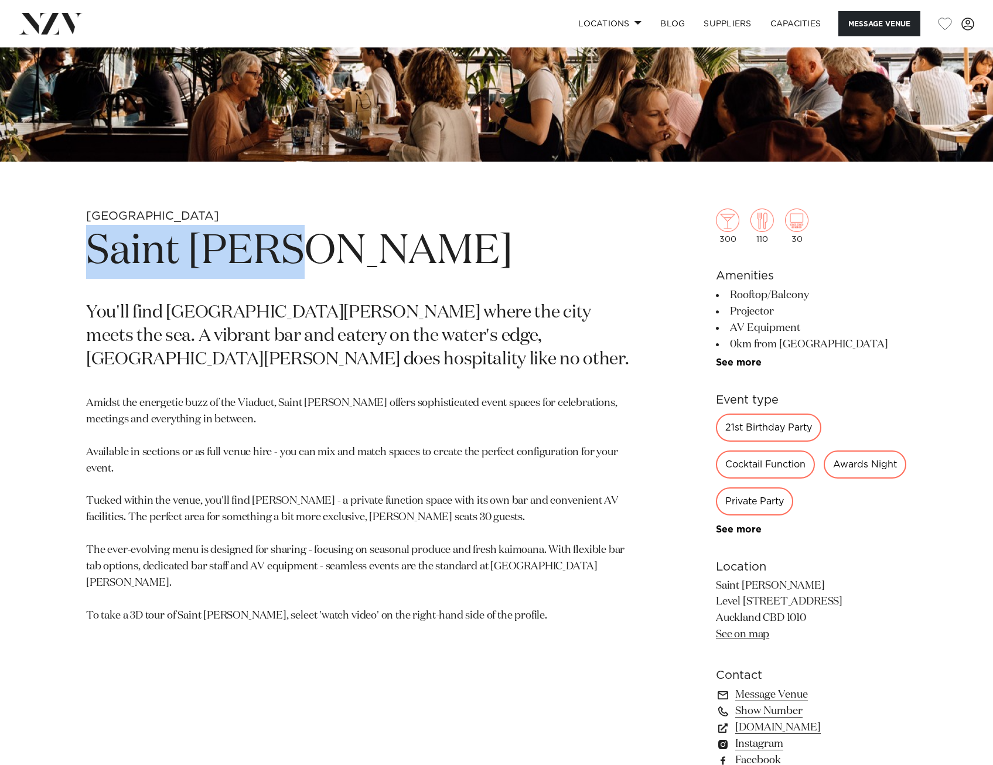
drag, startPoint x: 94, startPoint y: 245, endPoint x: 323, endPoint y: 250, distance: 229.2
click at [323, 250] on h1 "Saint [PERSON_NAME]" at bounding box center [359, 252] width 547 height 54
copy h1 "Saint [PERSON_NAME]"
